Goal: Task Accomplishment & Management: Complete application form

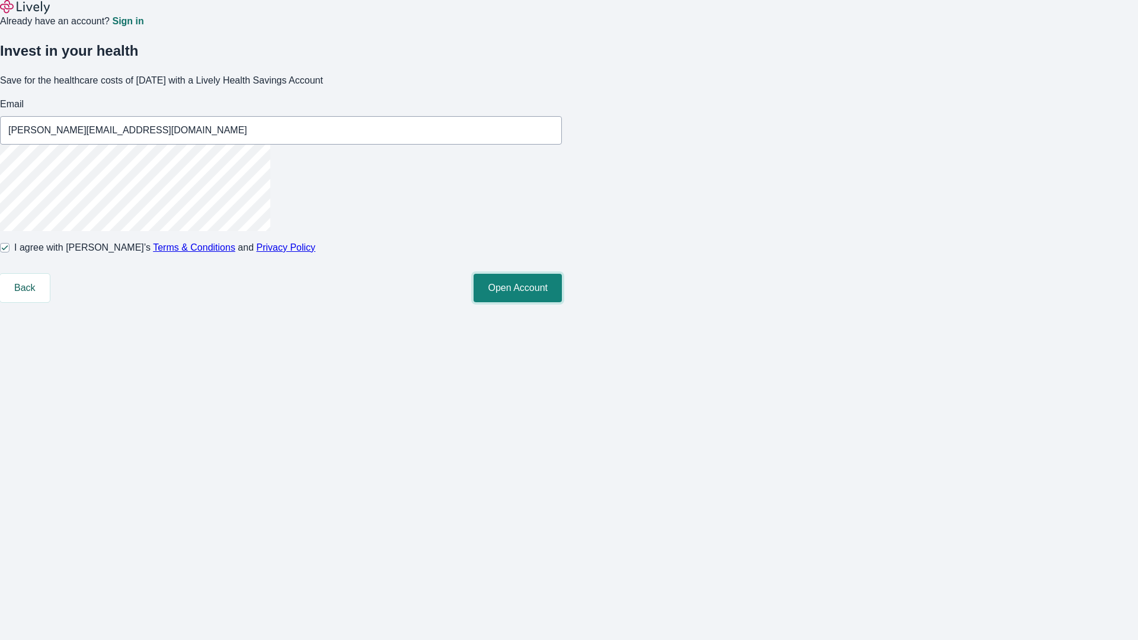
click at [562, 302] on button "Open Account" at bounding box center [518, 288] width 88 height 28
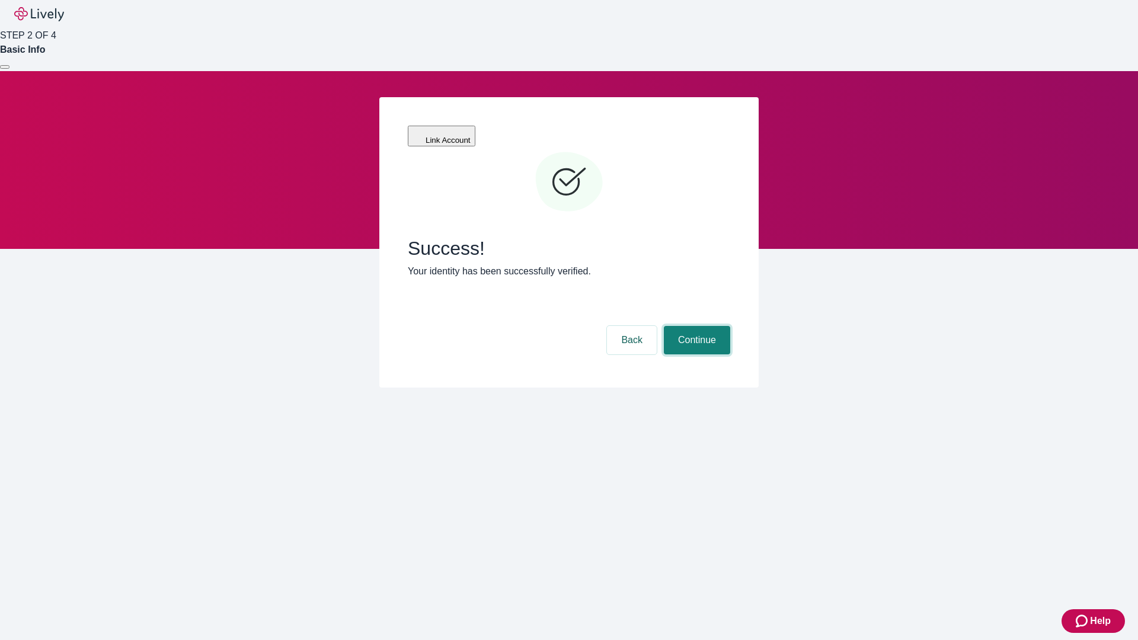
click at [695, 326] on button "Continue" at bounding box center [697, 340] width 66 height 28
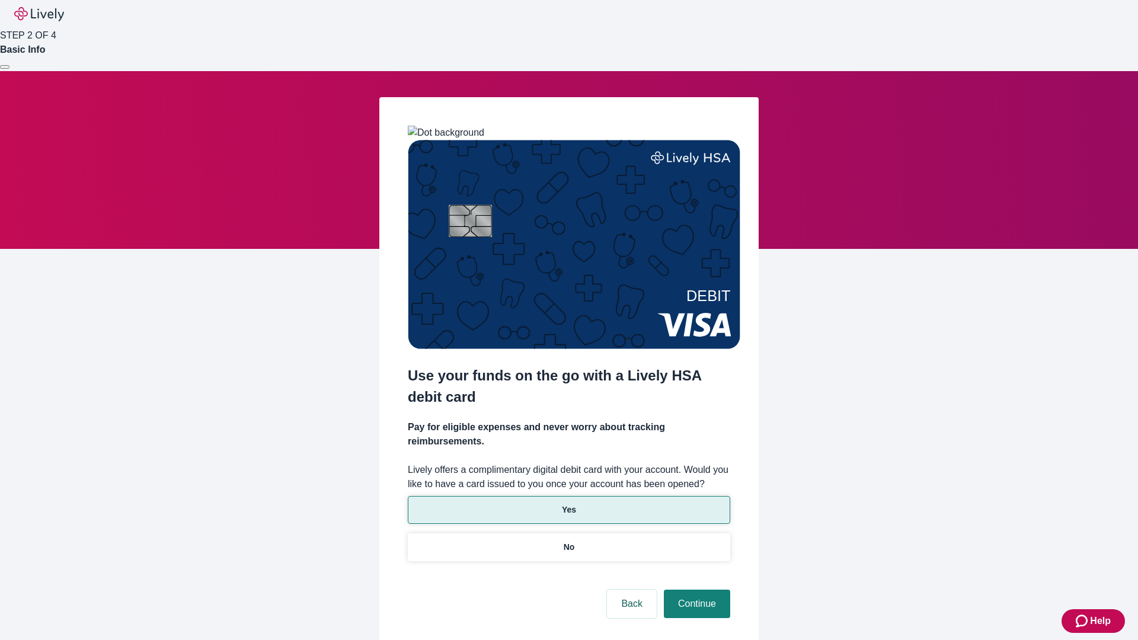
click at [569, 504] on p "Yes" at bounding box center [569, 510] width 14 height 12
click at [695, 590] on button "Continue" at bounding box center [697, 604] width 66 height 28
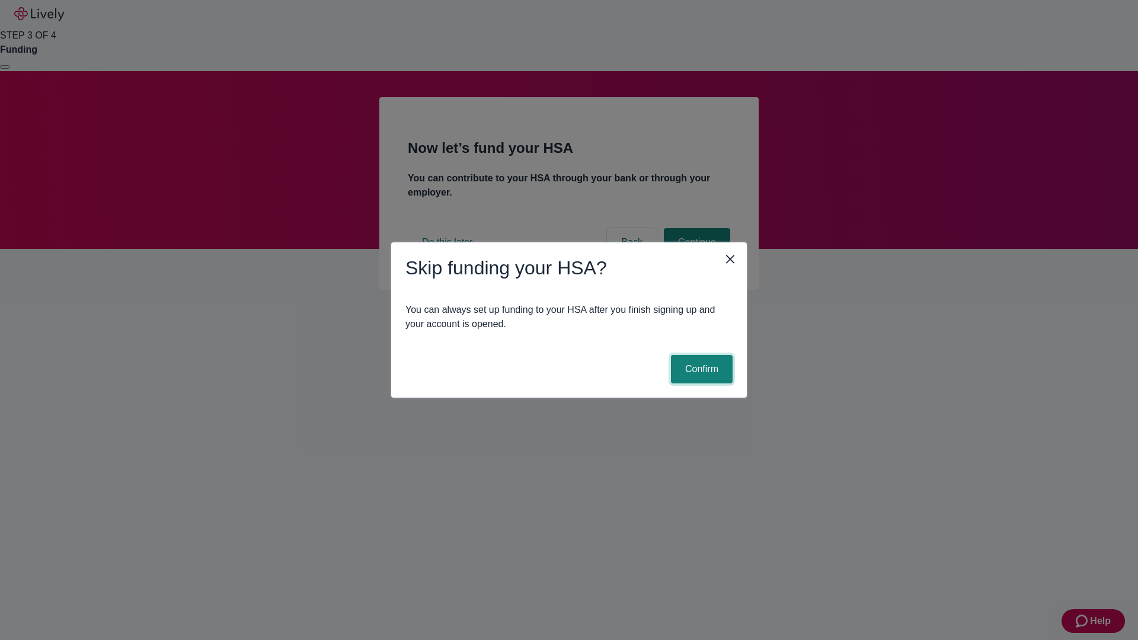
click at [700, 369] on button "Confirm" at bounding box center [702, 369] width 62 height 28
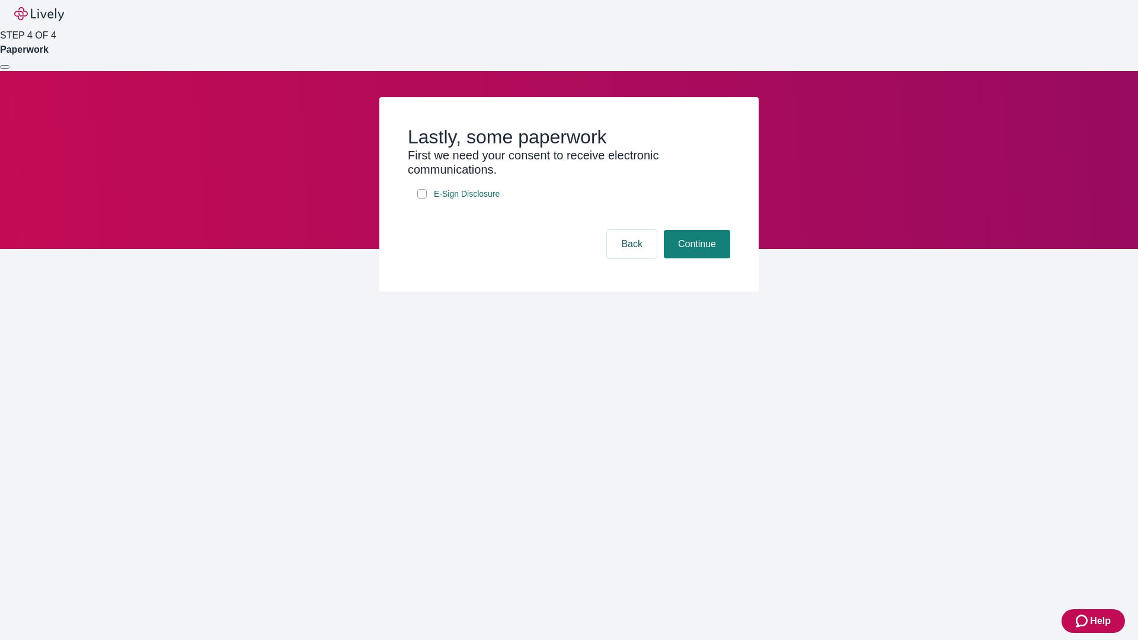
click at [422, 199] on input "E-Sign Disclosure" at bounding box center [421, 193] width 9 height 9
checkbox input "true"
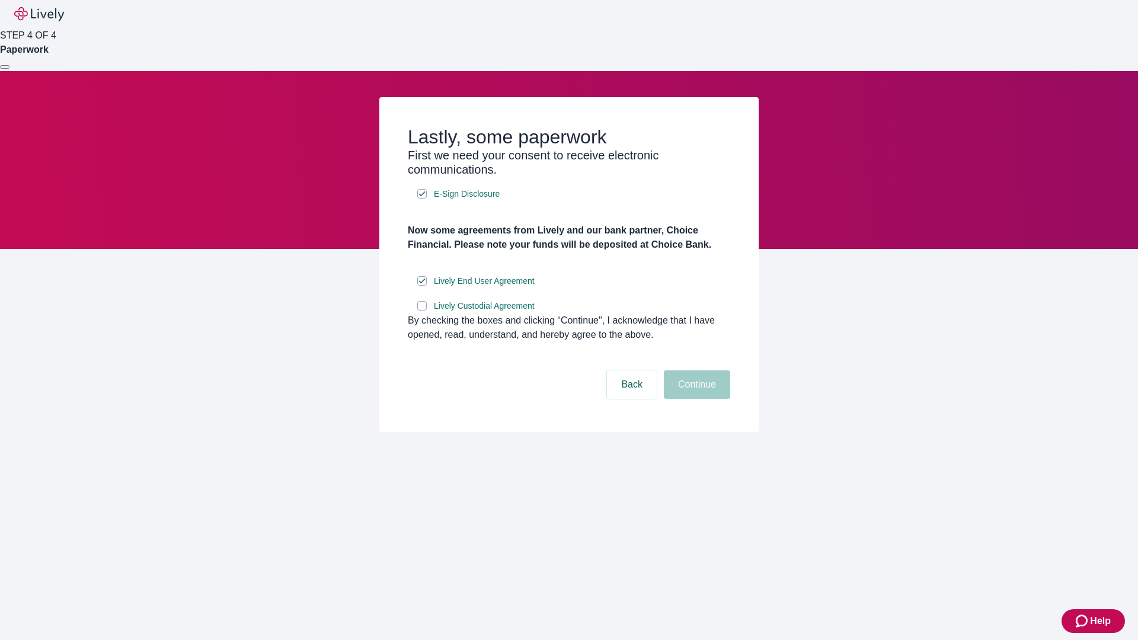
click at [422, 311] on input "Lively Custodial Agreement" at bounding box center [421, 305] width 9 height 9
checkbox input "true"
click at [695, 399] on button "Continue" at bounding box center [697, 385] width 66 height 28
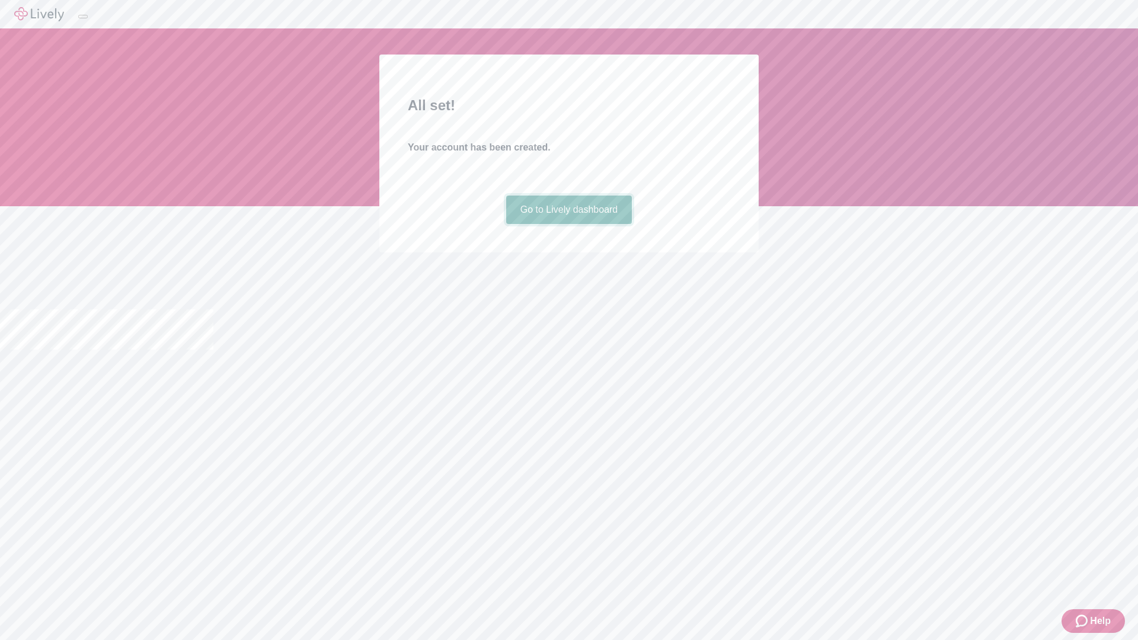
click at [569, 224] on link "Go to Lively dashboard" at bounding box center [569, 210] width 126 height 28
